Goal: Transaction & Acquisition: Purchase product/service

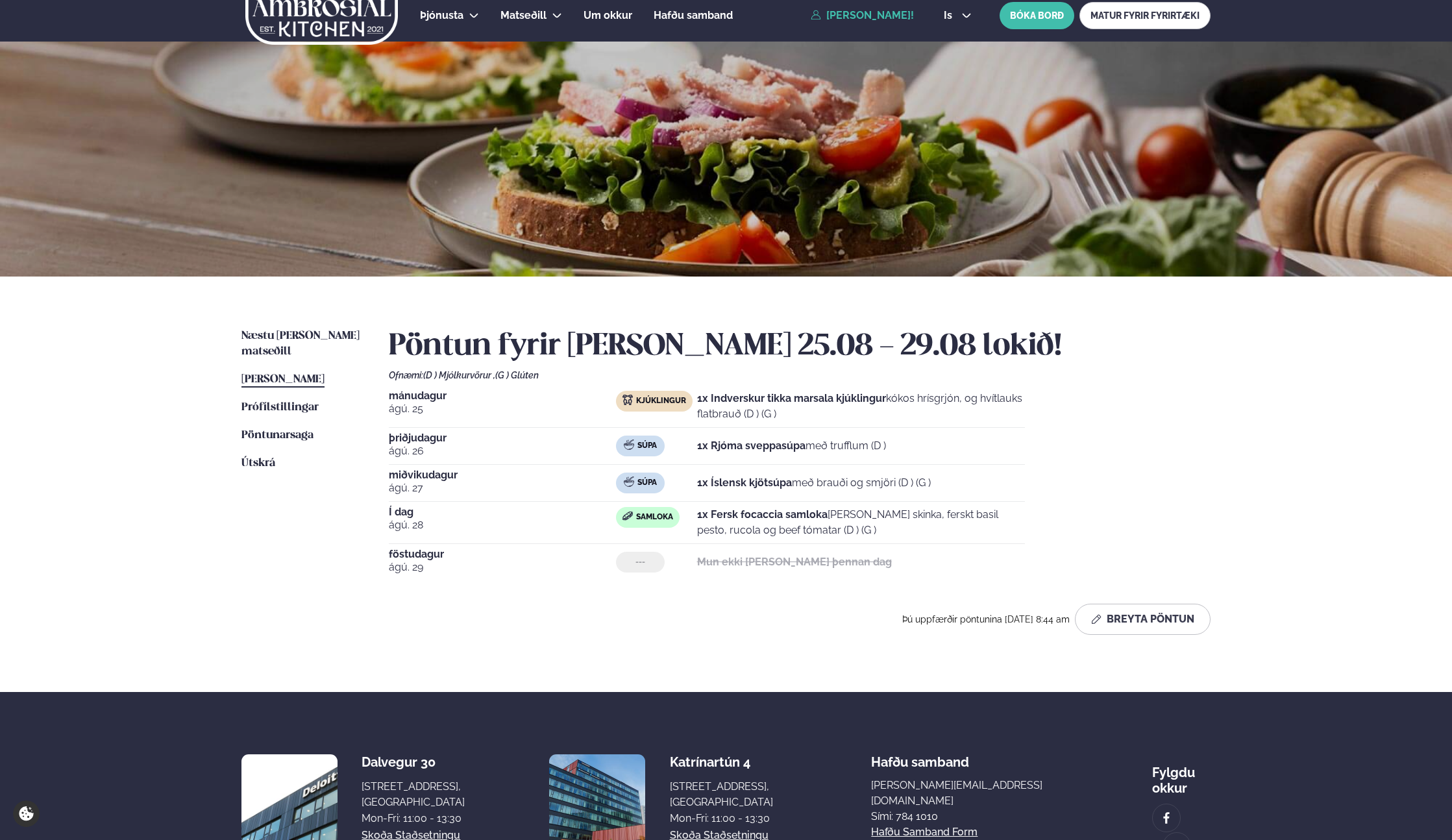
scroll to position [13, 0]
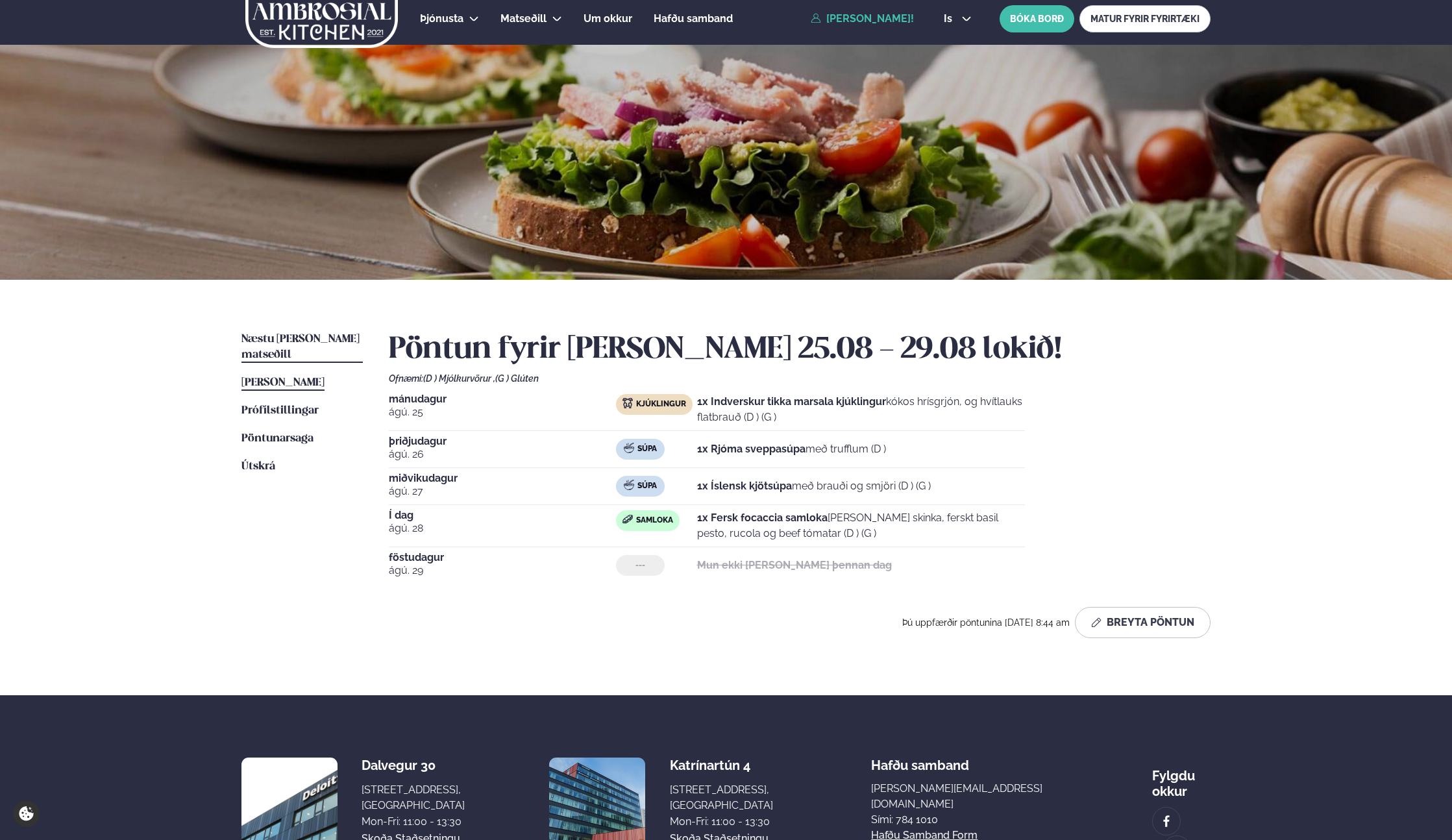
click at [306, 327] on div "Næstu [PERSON_NAME] matseðill Næsta vika [PERSON_NAME] matseðill [PERSON_NAME] …" at bounding box center [726, 487] width 1047 height 415
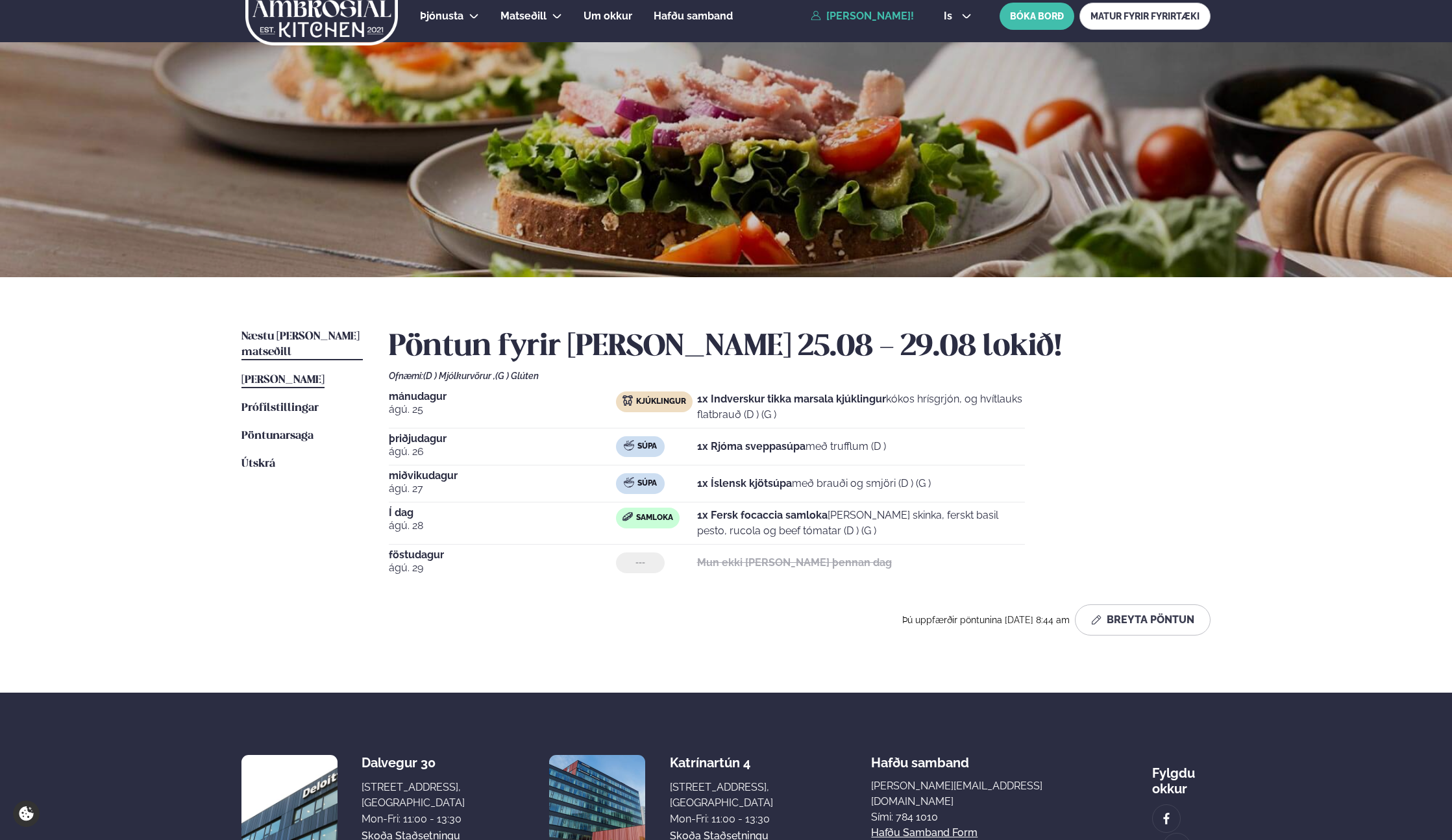
click at [307, 342] on link "Næstu [PERSON_NAME] matseðill Næsta vika" at bounding box center [301, 345] width 121 height 31
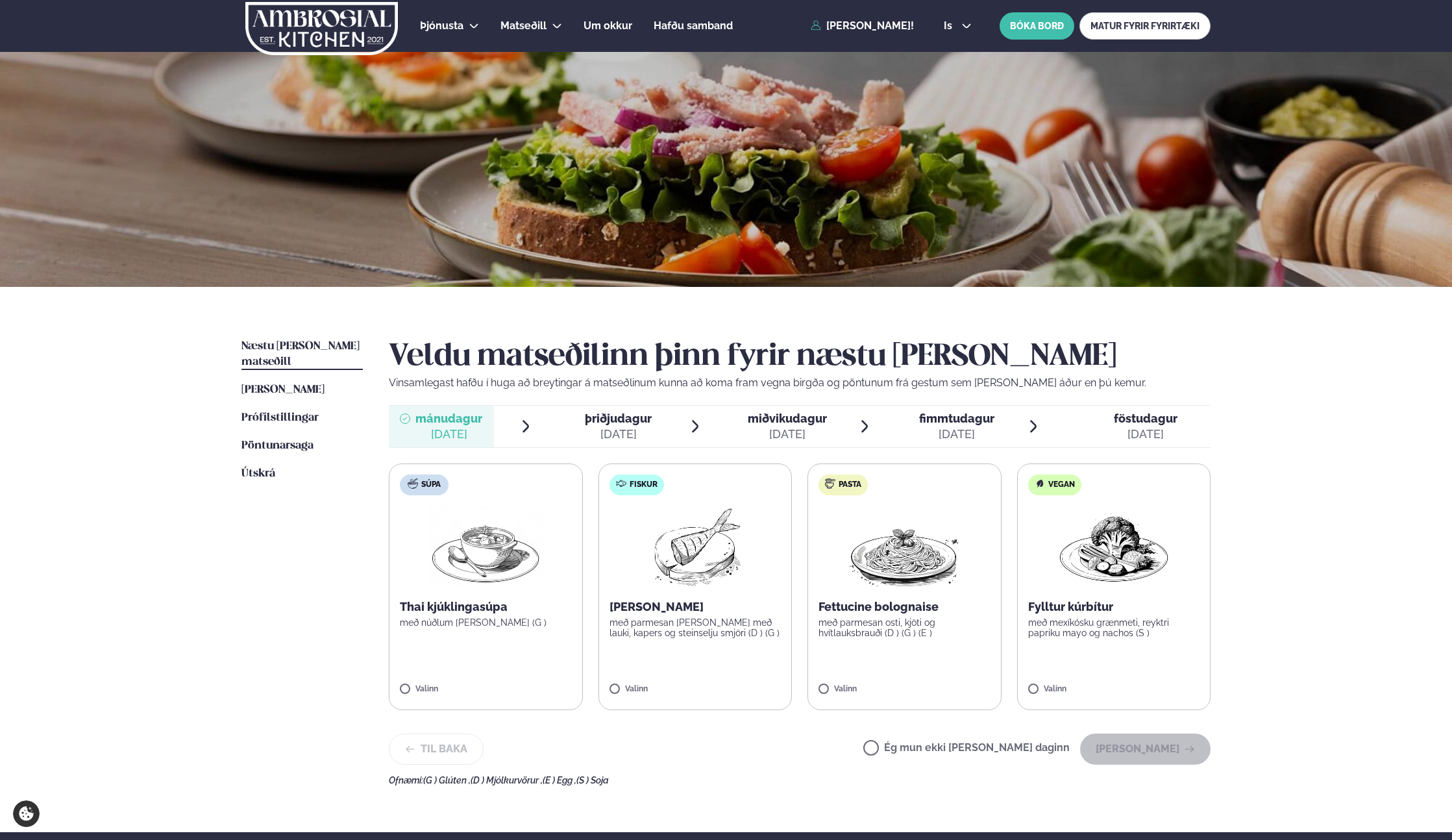
scroll to position [4, 0]
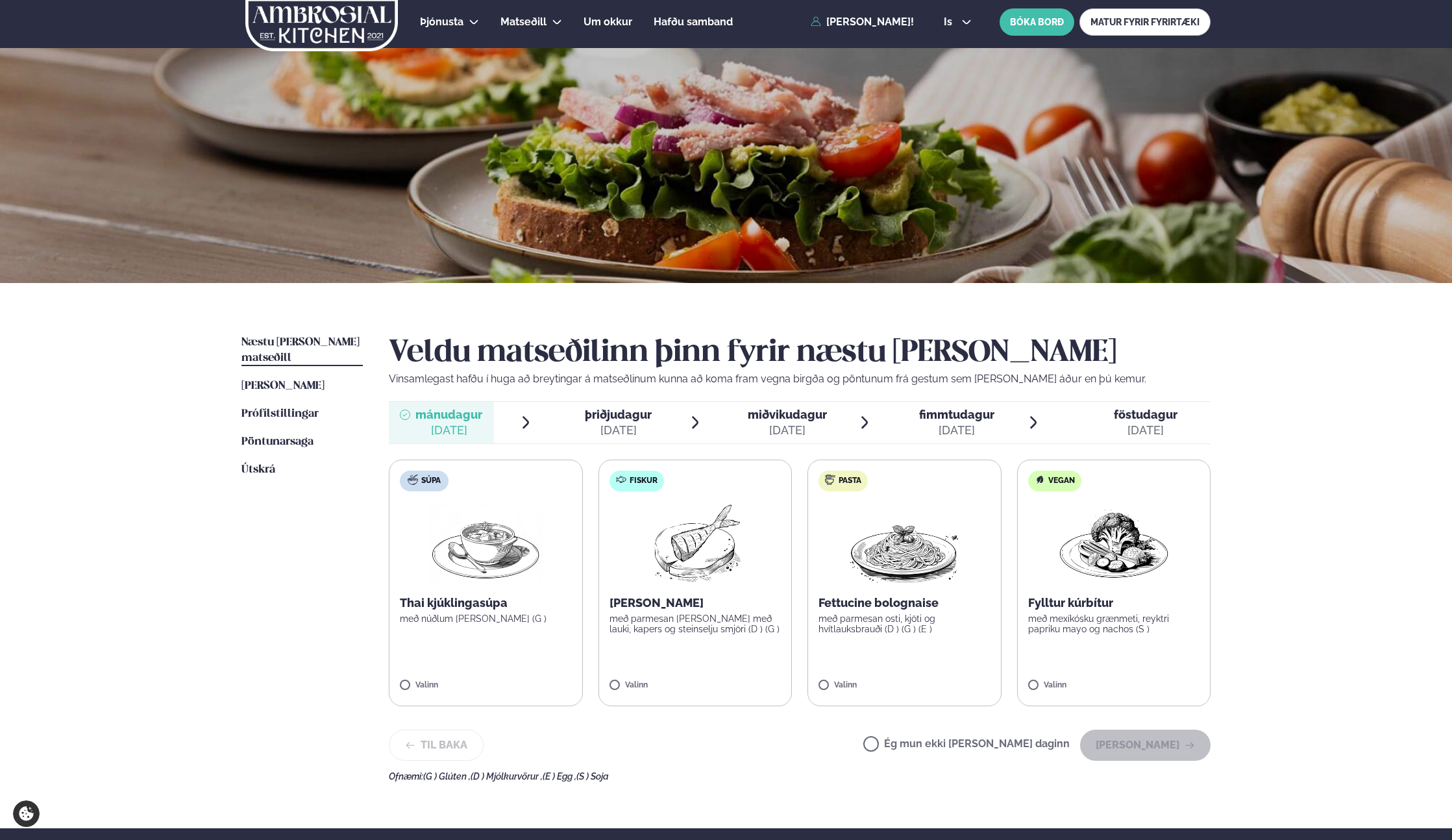
click at [927, 607] on p "Fettucine bolognaise" at bounding box center [904, 602] width 172 height 15
click at [1158, 758] on button "[PERSON_NAME]" at bounding box center [1145, 745] width 130 height 31
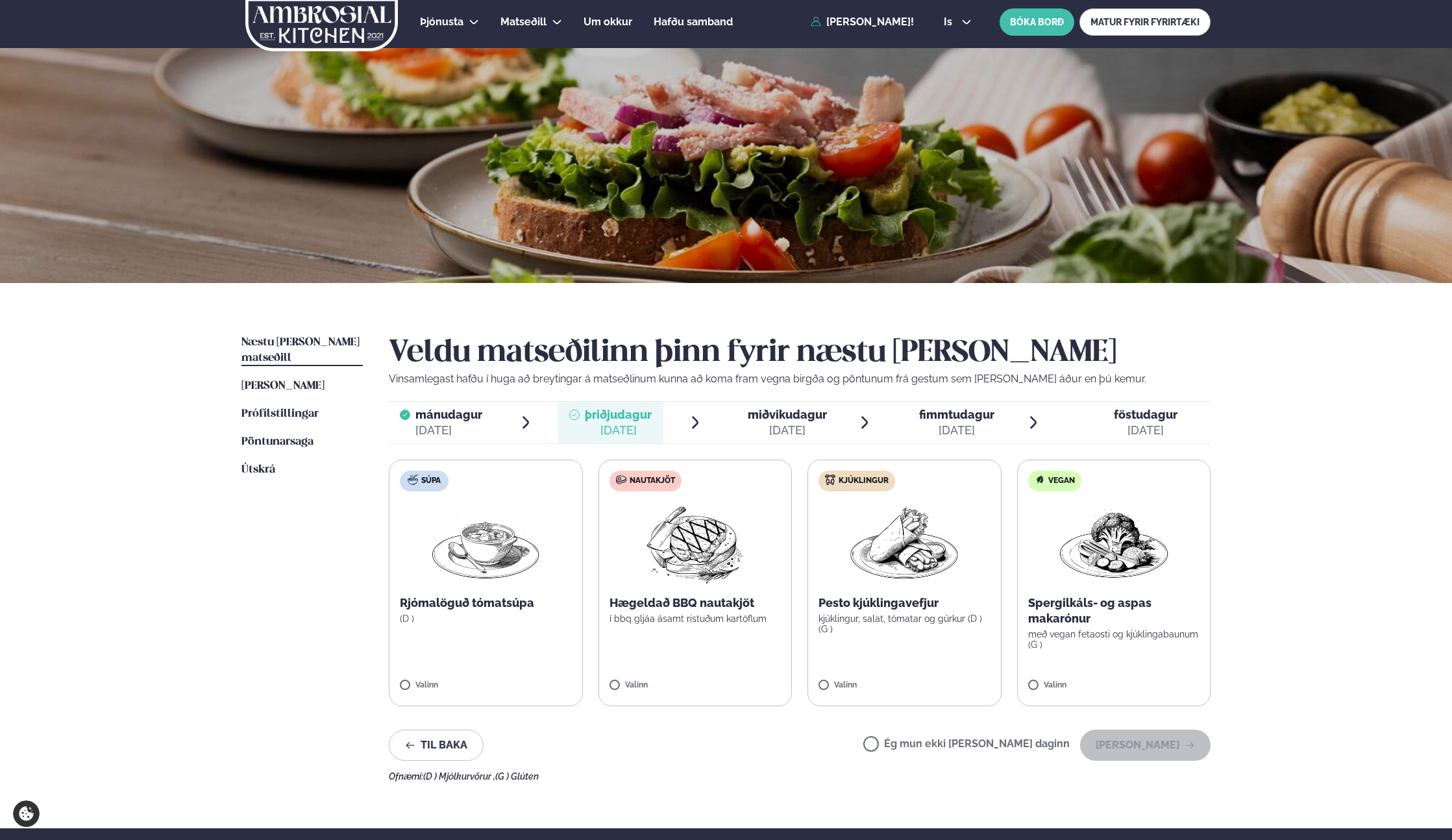
click at [939, 734] on div "Ég mun ekki [PERSON_NAME] daginn [PERSON_NAME]" at bounding box center [1037, 745] width 348 height 31
click at [941, 745] on label "Ég mun ekki [PERSON_NAME] daginn" at bounding box center [966, 745] width 207 height 14
click at [1119, 751] on button "[PERSON_NAME]" at bounding box center [1145, 745] width 130 height 31
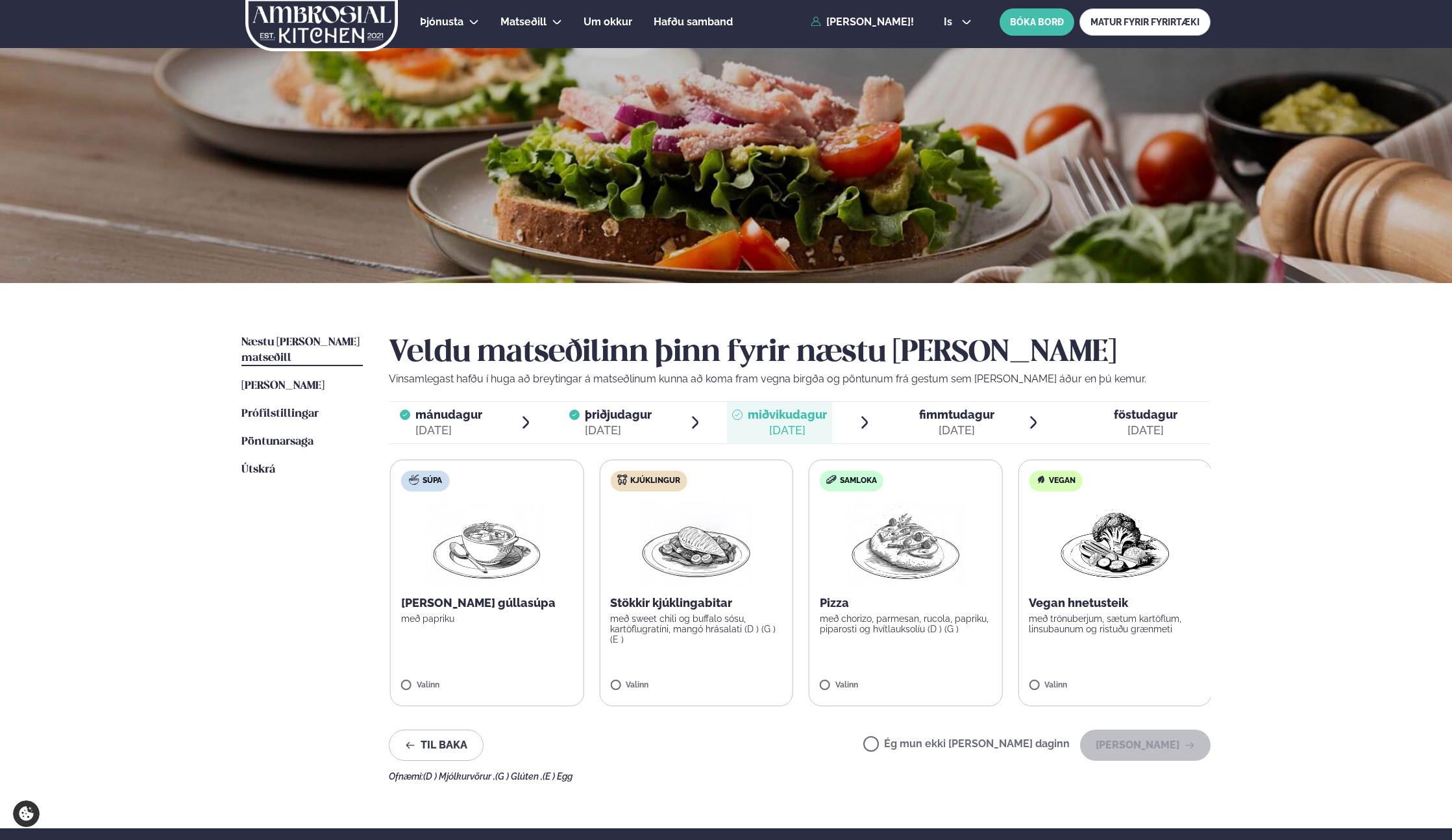
click at [523, 619] on p "með papriku" at bounding box center [487, 618] width 172 height 10
click at [1158, 756] on button "[PERSON_NAME]" at bounding box center [1145, 745] width 130 height 31
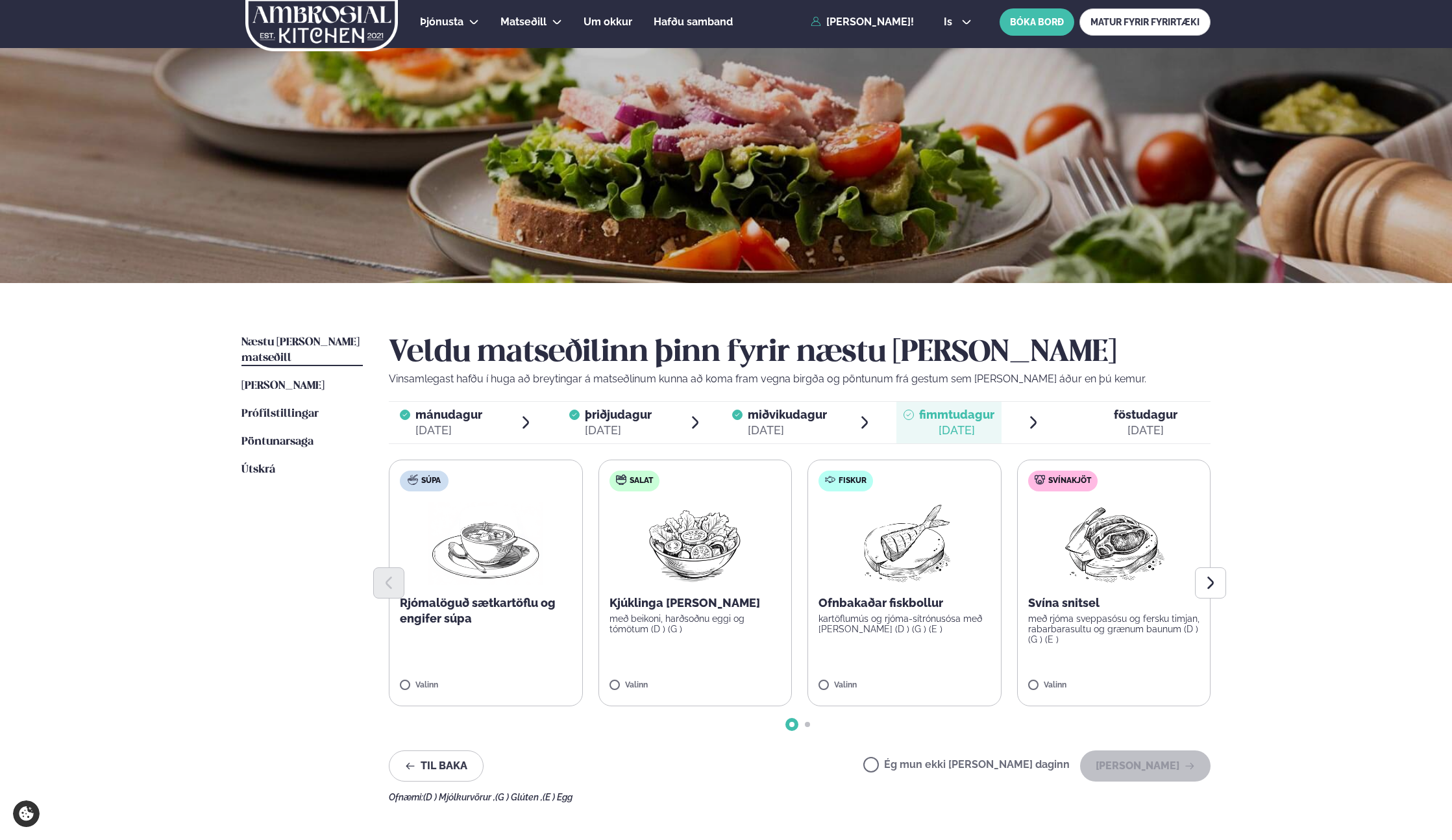
click at [1014, 766] on label "Ég mun ekki [PERSON_NAME] daginn" at bounding box center [966, 765] width 207 height 14
click at [1166, 774] on button "[PERSON_NAME]" at bounding box center [1145, 765] width 130 height 31
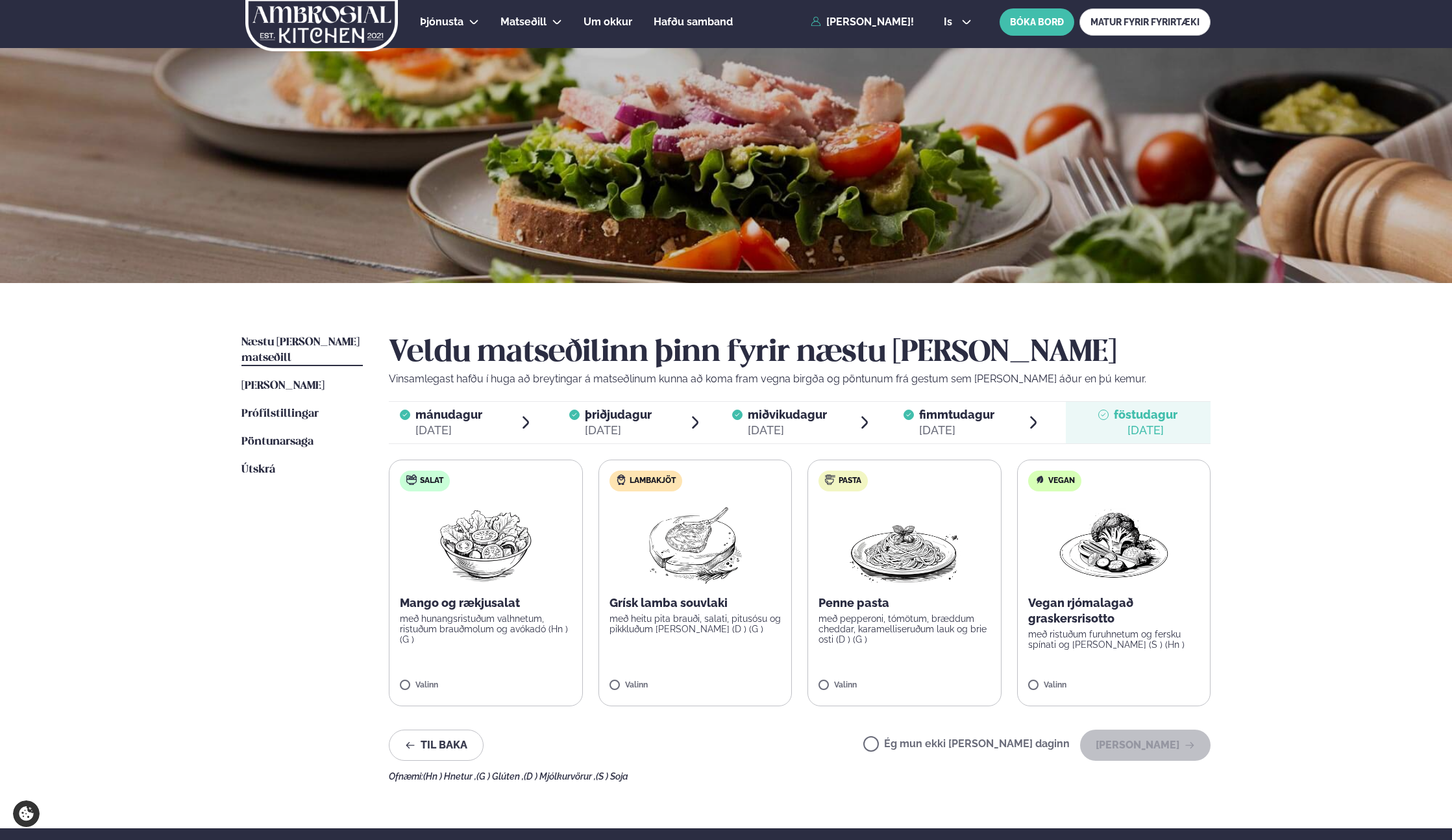
click at [934, 744] on label "Ég mun ekki [PERSON_NAME] daginn" at bounding box center [966, 745] width 207 height 14
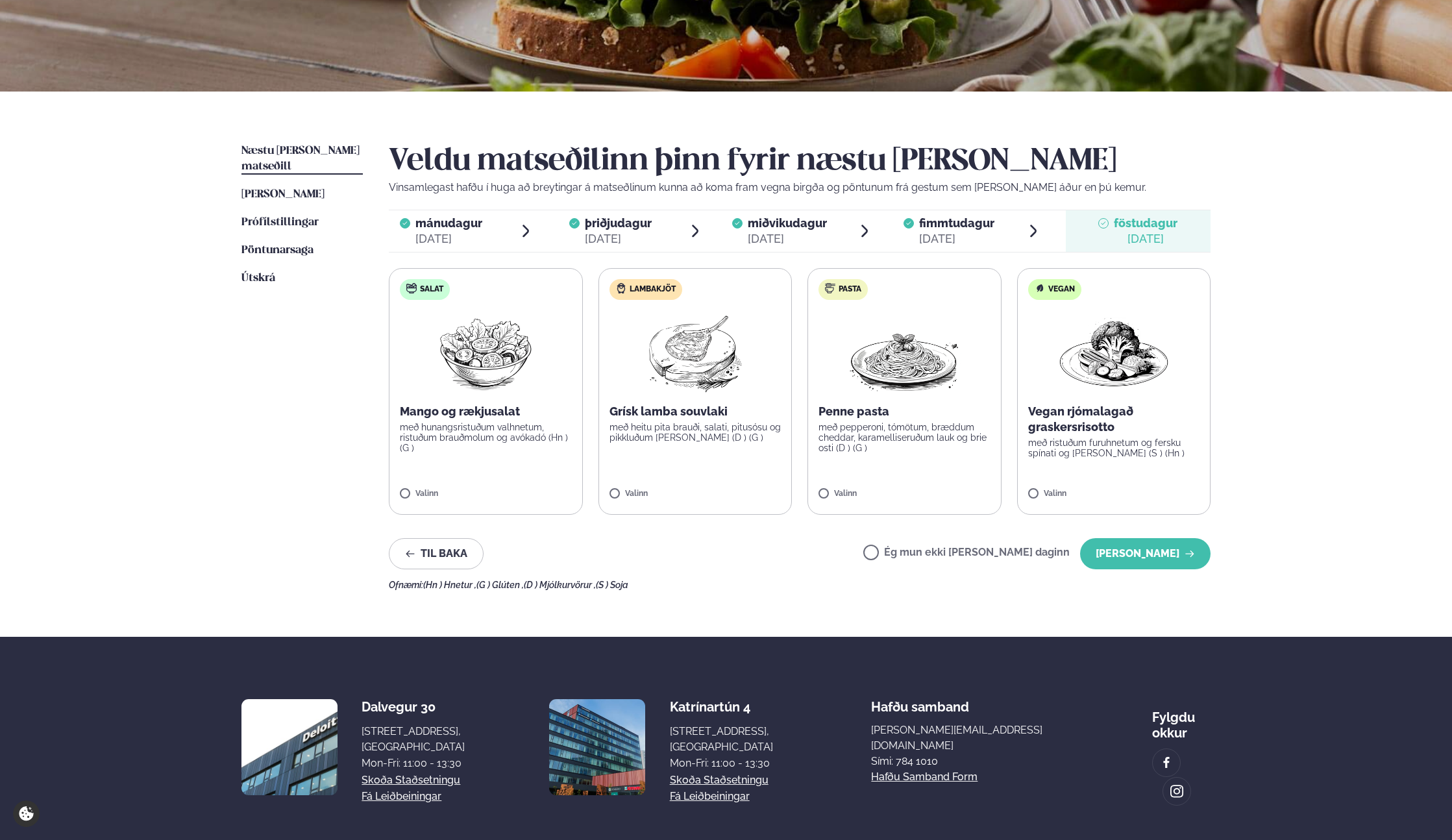
scroll to position [216, 0]
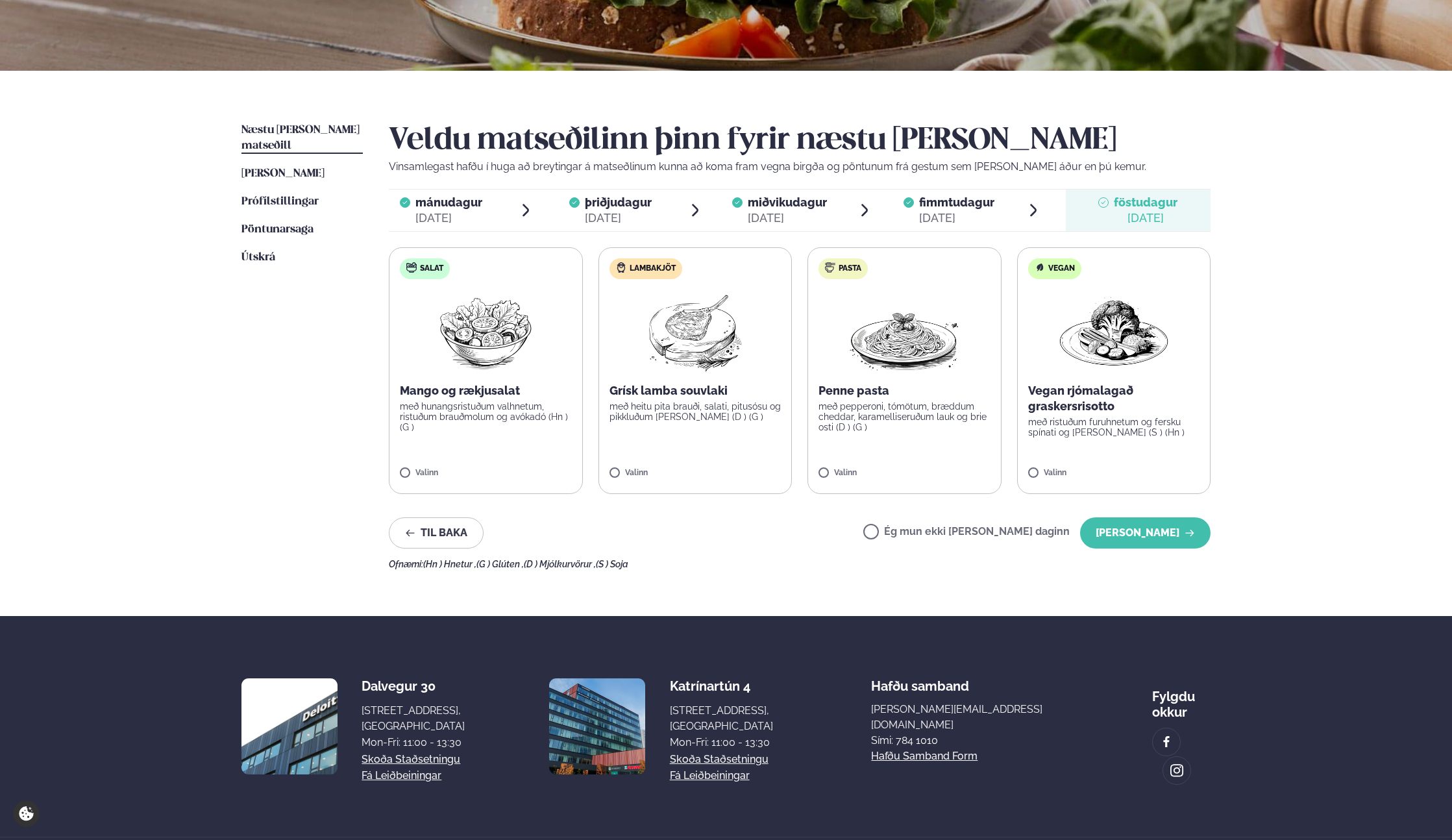
click at [1176, 501] on div "Veldu matseðilinn þinn fyrir næstu [PERSON_NAME] Vinsamlegast hafðu í huga að b…" at bounding box center [799, 346] width 822 height 447
click at [1163, 524] on button "[PERSON_NAME]" at bounding box center [1145, 532] width 130 height 31
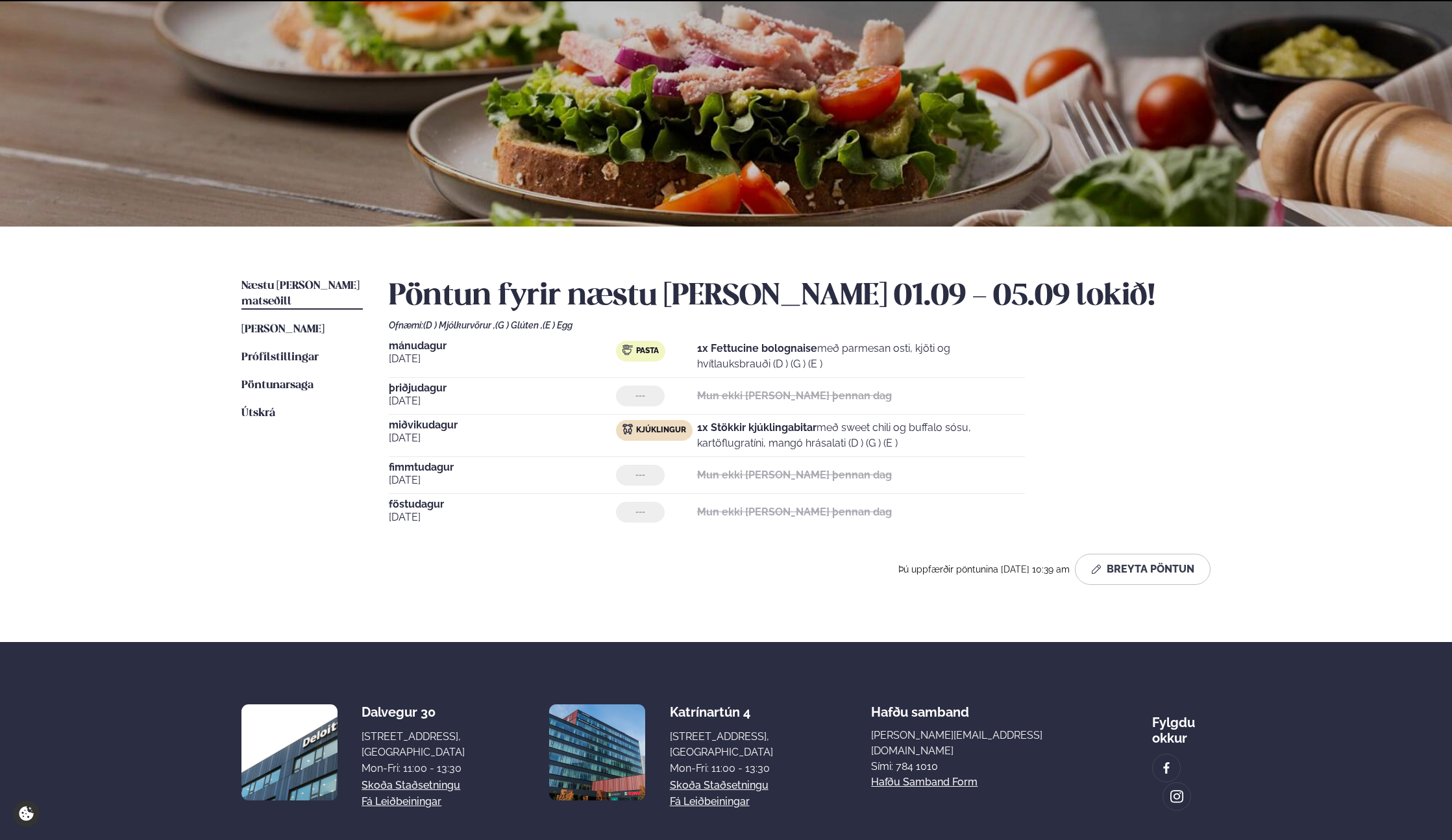
scroll to position [126, 0]
